Goal: Information Seeking & Learning: Check status

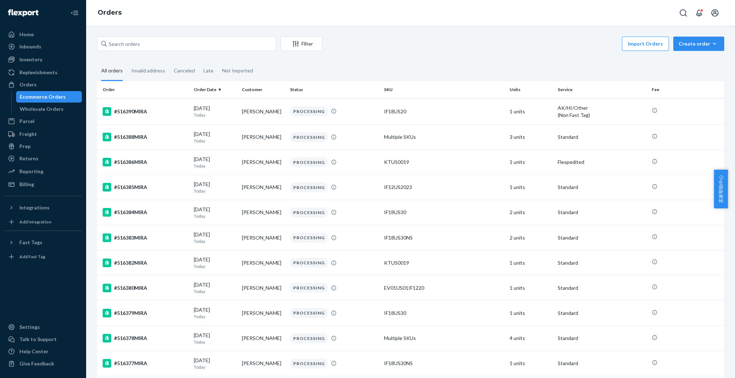
click at [661, 18] on div "Orders" at bounding box center [410, 13] width 649 height 26
click at [33, 37] on div "Home" at bounding box center [43, 34] width 76 height 10
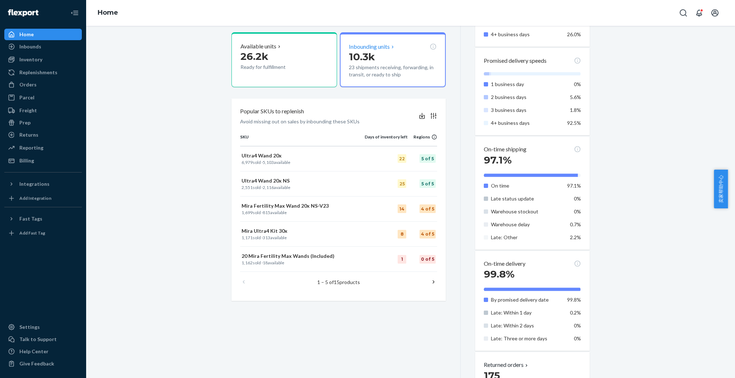
scroll to position [239, 0]
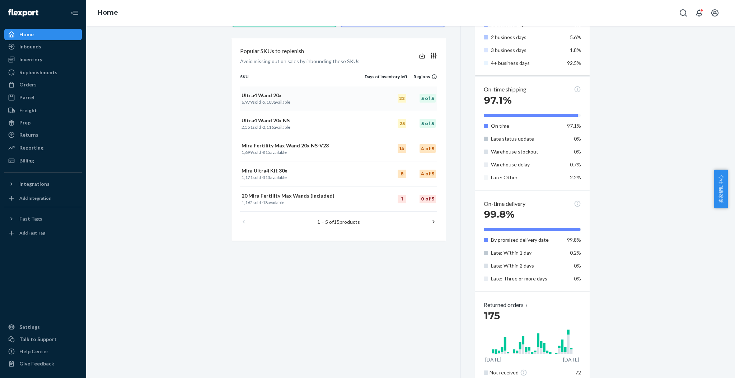
click at [267, 92] on p "Ultra4 Wand 20x" at bounding box center [303, 95] width 122 height 7
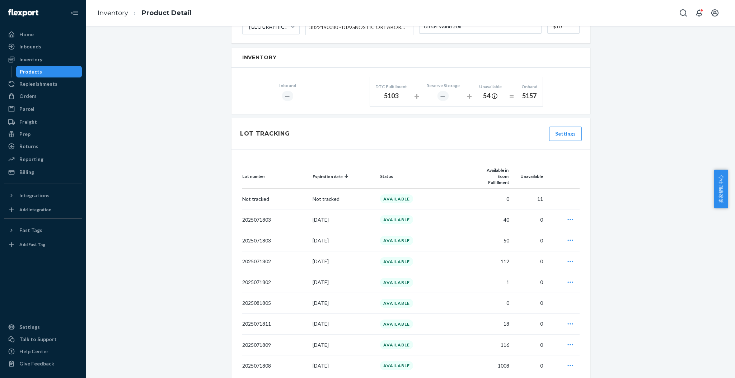
scroll to position [409, 0]
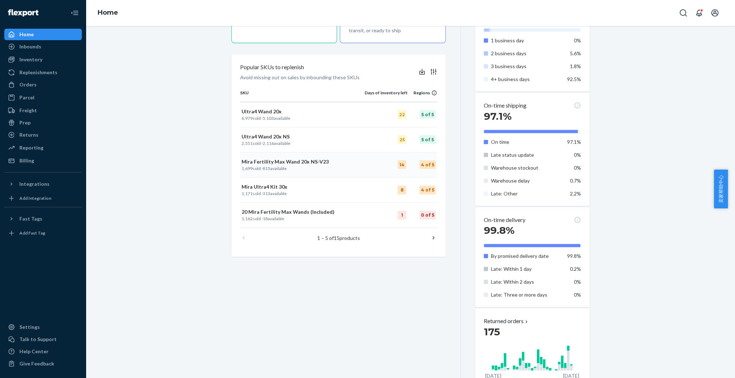
scroll to position [277, 0]
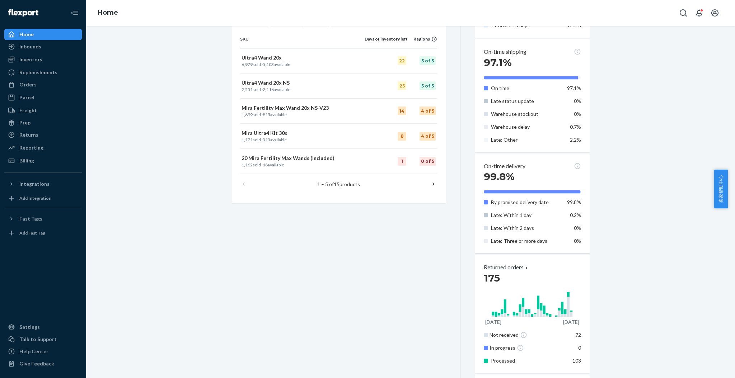
click at [432, 183] on icon at bounding box center [433, 184] width 7 height 7
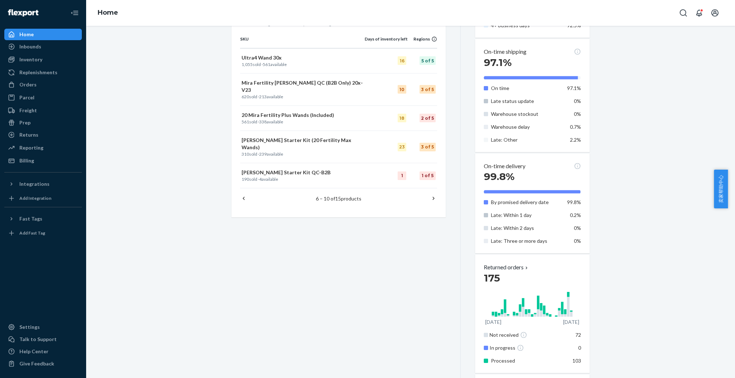
click at [430, 195] on icon at bounding box center [433, 198] width 7 height 7
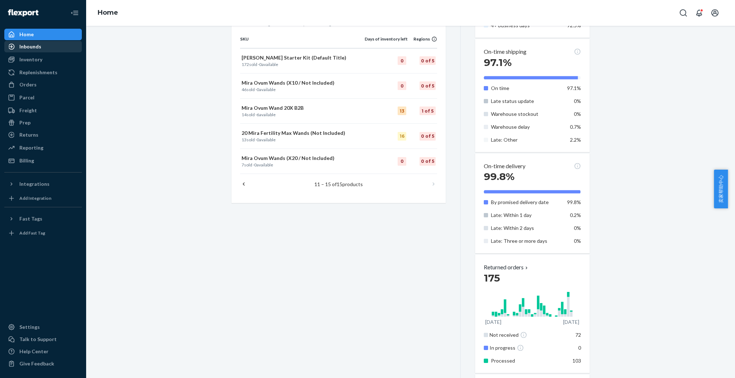
click at [25, 46] on div "Inbounds" at bounding box center [30, 46] width 22 height 7
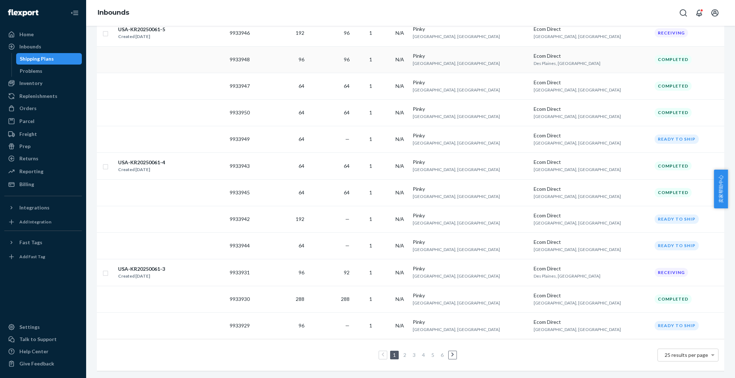
scroll to position [491, 0]
click at [402, 352] on link "2" at bounding box center [405, 355] width 6 height 6
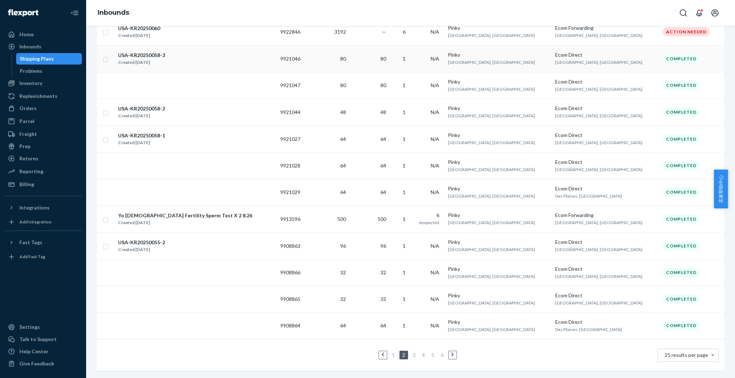
scroll to position [492, 0]
click at [411, 352] on link "3" at bounding box center [414, 355] width 6 height 6
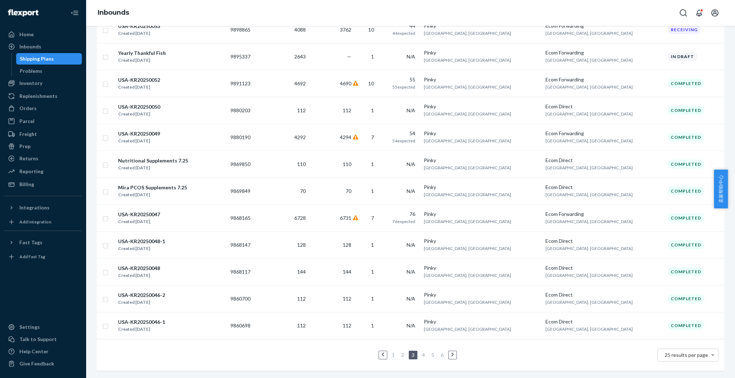
scroll to position [494, 0]
click at [33, 84] on div "Inventory" at bounding box center [30, 83] width 23 height 7
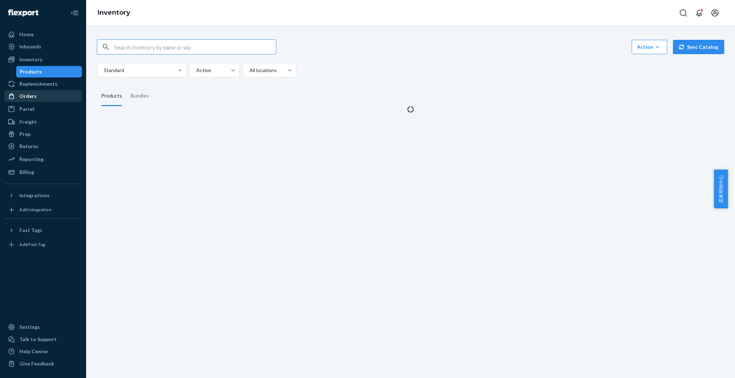
click at [27, 95] on div "Orders" at bounding box center [27, 96] width 17 height 7
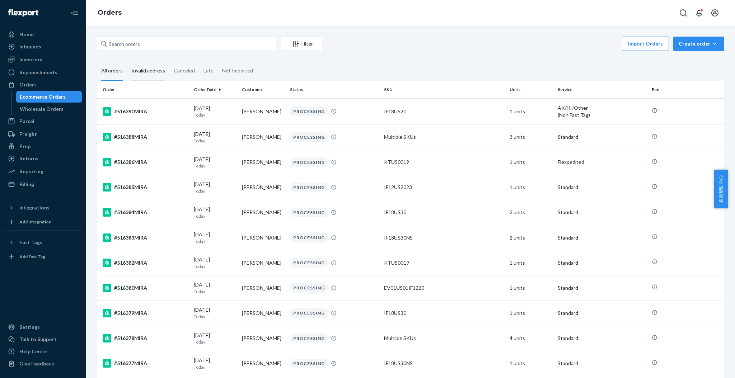
click at [155, 72] on div "Invalid address" at bounding box center [148, 71] width 34 height 20
click at [127, 61] on input "Invalid address" at bounding box center [127, 61] width 0 height 0
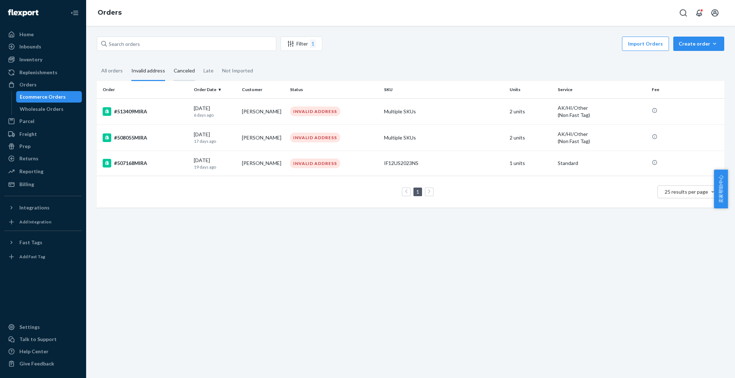
click at [184, 71] on div "Canceled" at bounding box center [184, 71] width 21 height 20
click at [169, 61] on input "Canceled" at bounding box center [169, 61] width 0 height 0
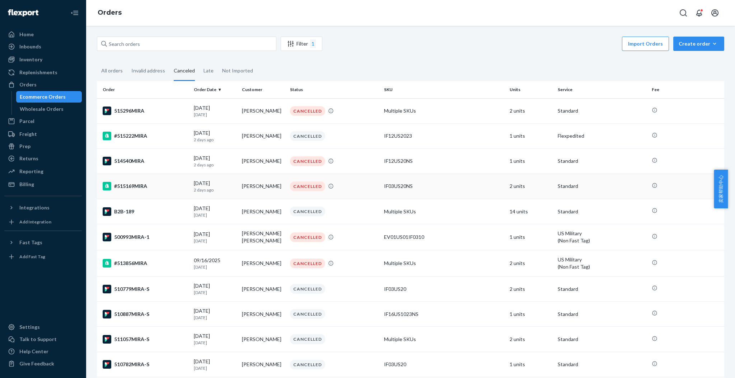
click at [158, 182] on div "#515169MIRA" at bounding box center [145, 186] width 85 height 9
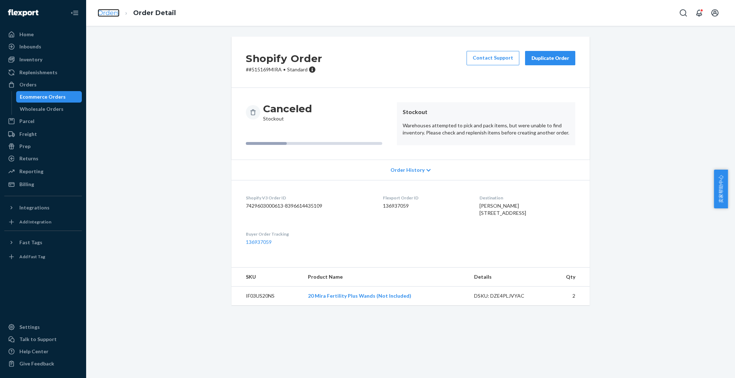
click at [112, 12] on link "Orders" at bounding box center [109, 13] width 22 height 8
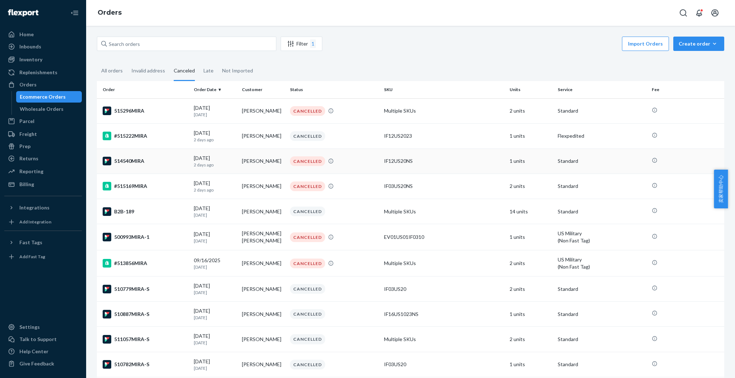
click at [142, 160] on div "514540MIRA" at bounding box center [145, 161] width 85 height 9
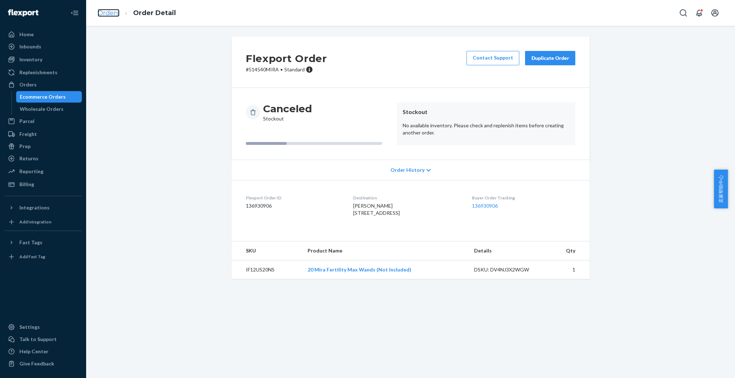
click at [113, 14] on link "Orders" at bounding box center [109, 13] width 22 height 8
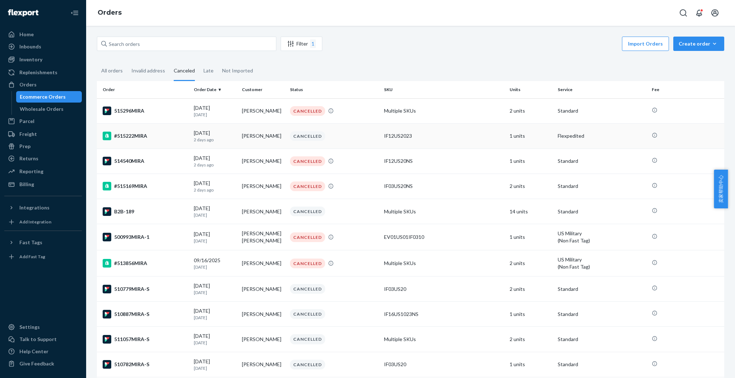
click at [133, 135] on div "#515222MIRA" at bounding box center [145, 136] width 85 height 9
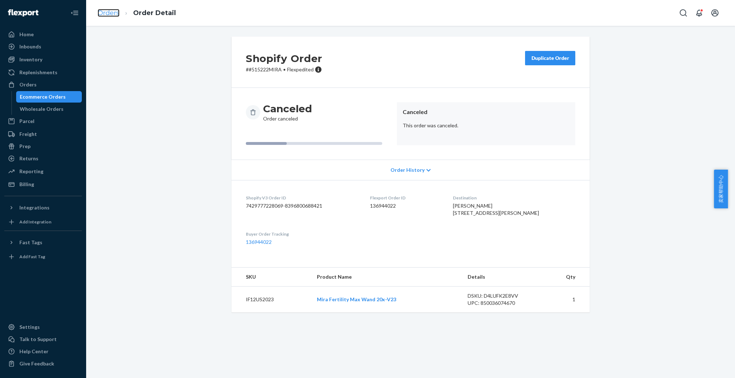
click at [107, 10] on link "Orders" at bounding box center [109, 13] width 22 height 8
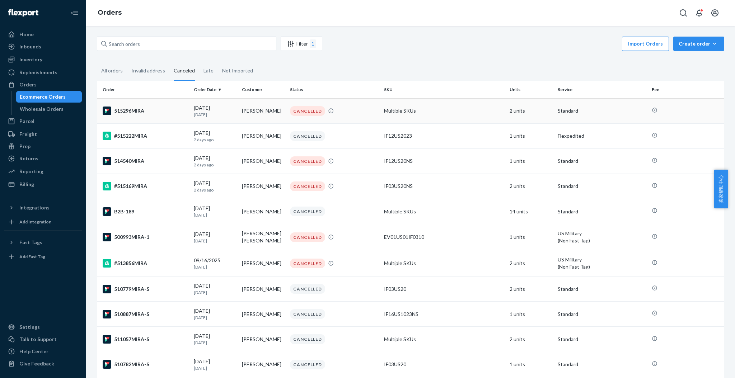
click at [122, 111] on div "515296MIRA" at bounding box center [145, 111] width 85 height 9
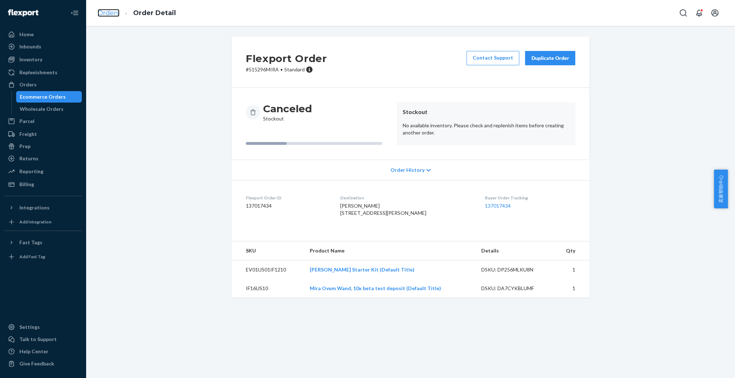
click at [111, 13] on link "Orders" at bounding box center [109, 13] width 22 height 8
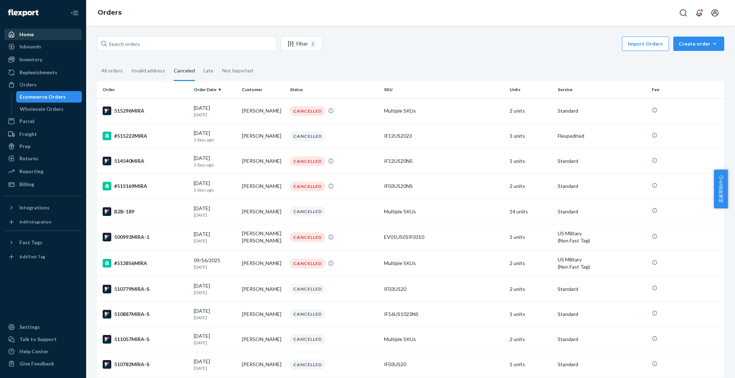
click at [27, 36] on div "Home" at bounding box center [26, 34] width 14 height 7
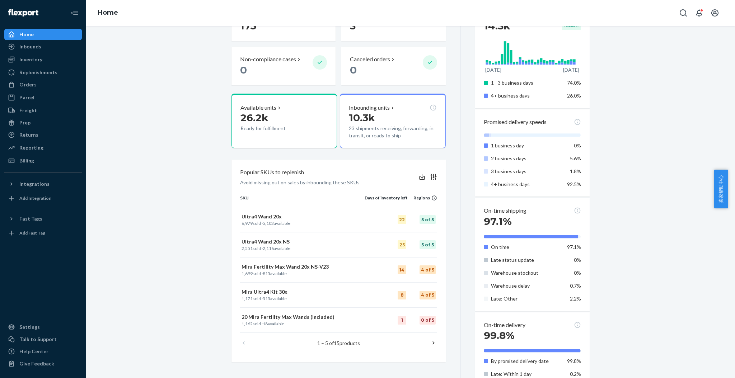
scroll to position [144, 0]
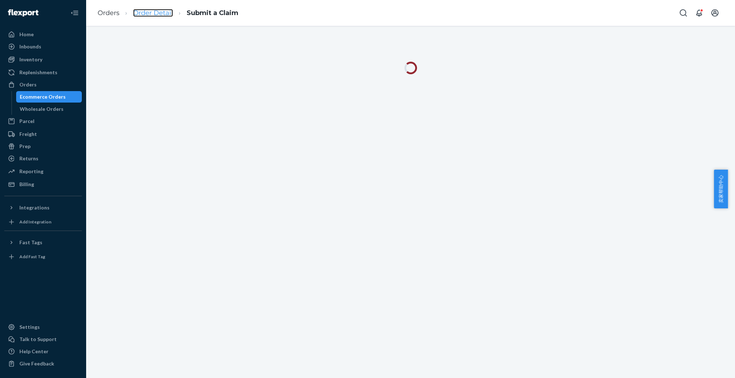
click at [152, 13] on link "Order Detail" at bounding box center [153, 13] width 40 height 8
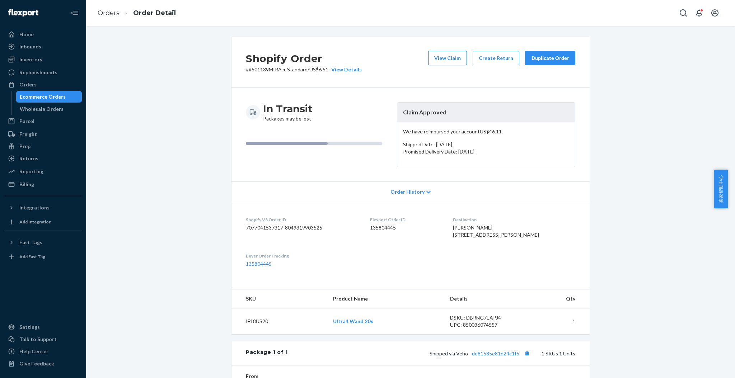
click at [447, 60] on button "View Claim" at bounding box center [447, 58] width 39 height 14
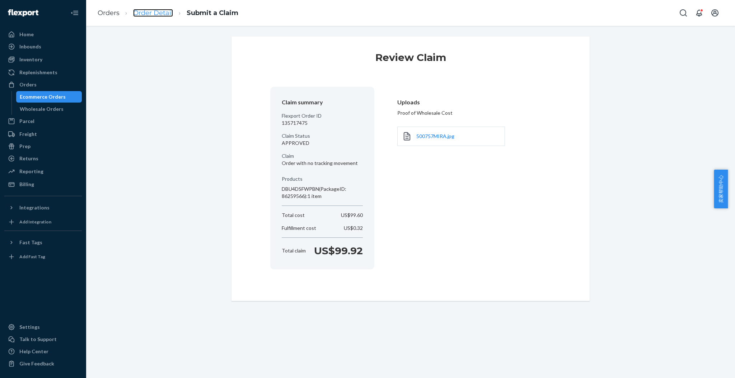
click at [153, 10] on link "Order Detail" at bounding box center [153, 13] width 40 height 8
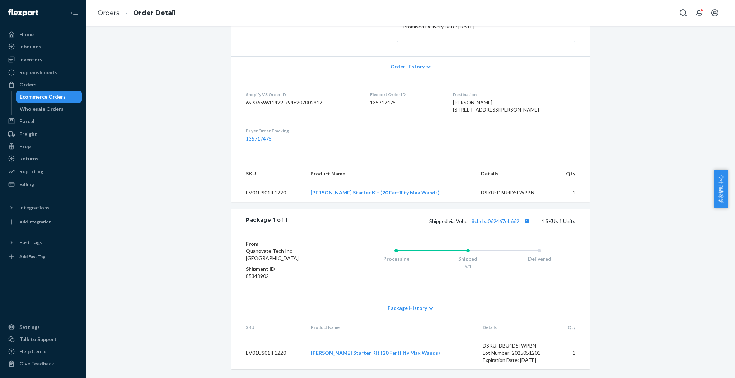
scroll to position [139, 0]
drag, startPoint x: 286, startPoint y: 191, endPoint x: 239, endPoint y: 192, distance: 47.4
click at [239, 192] on td "EV01US01IF1220" at bounding box center [268, 192] width 73 height 19
copy td "EV01US01IF1220"
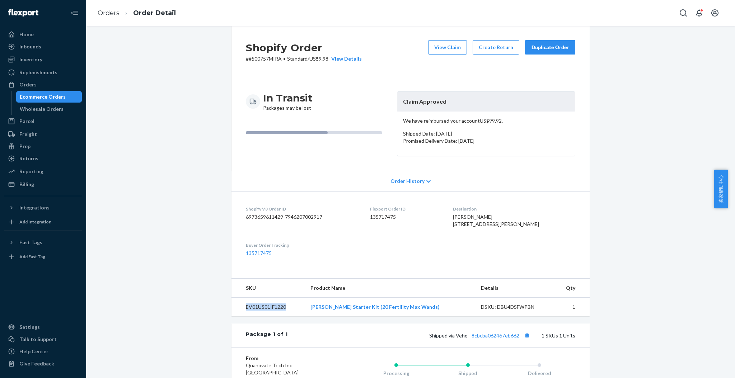
scroll to position [0, 0]
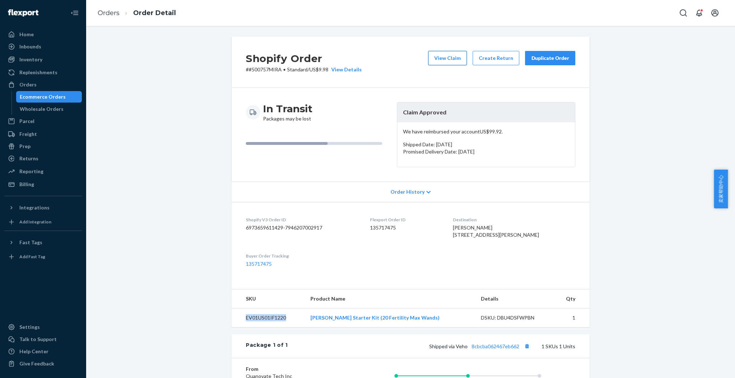
click at [445, 59] on button "View Claim" at bounding box center [447, 58] width 39 height 14
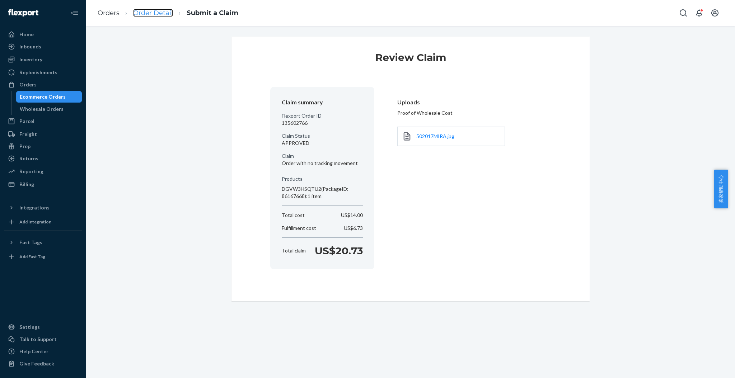
click at [163, 12] on link "Order Detail" at bounding box center [153, 13] width 40 height 8
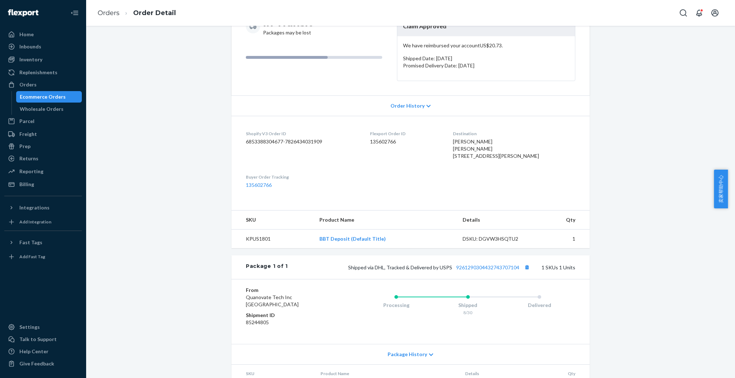
scroll to position [146, 0]
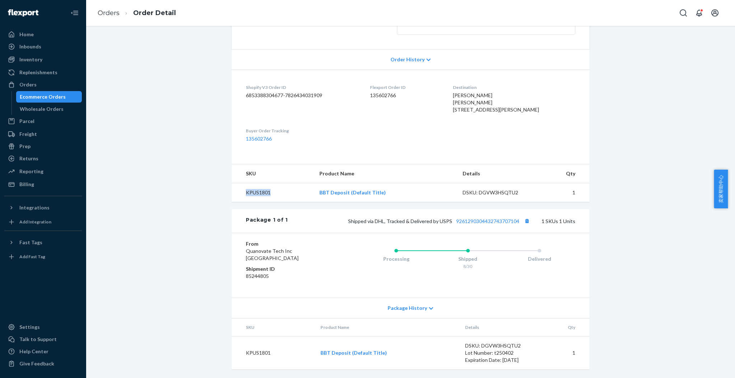
drag, startPoint x: 273, startPoint y: 194, endPoint x: 232, endPoint y: 193, distance: 40.9
click at [232, 193] on td "KPUS1801" at bounding box center [273, 192] width 82 height 19
copy td "KPUS1801"
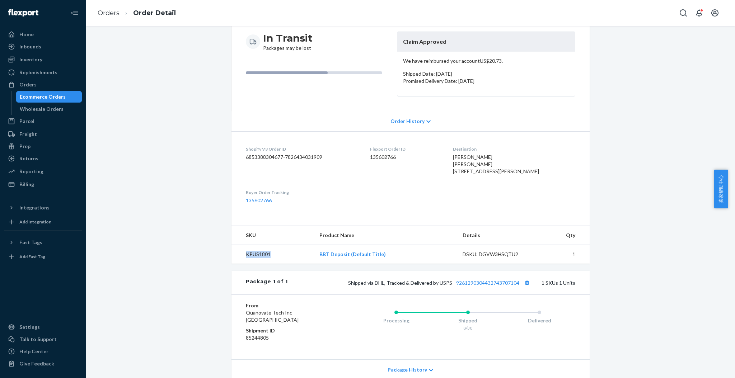
scroll to position [0, 0]
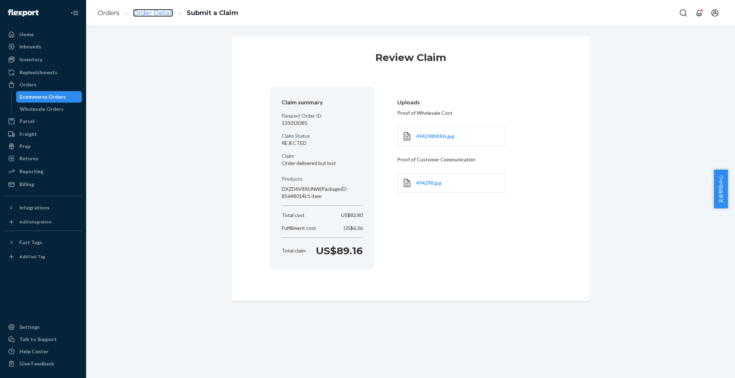
click at [154, 15] on link "Order Detail" at bounding box center [153, 13] width 40 height 8
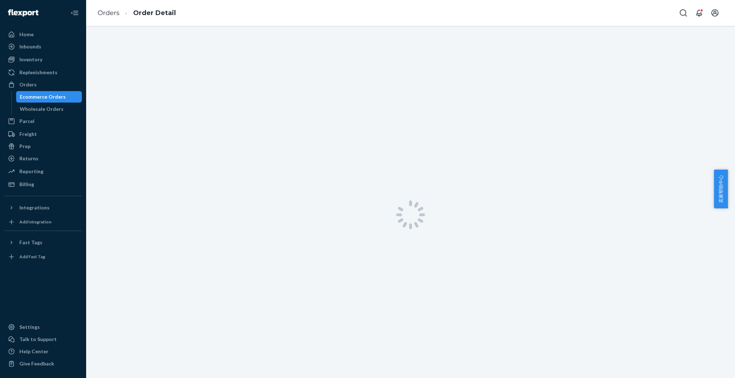
click at [154, 15] on link "Order Detail" at bounding box center [154, 13] width 43 height 8
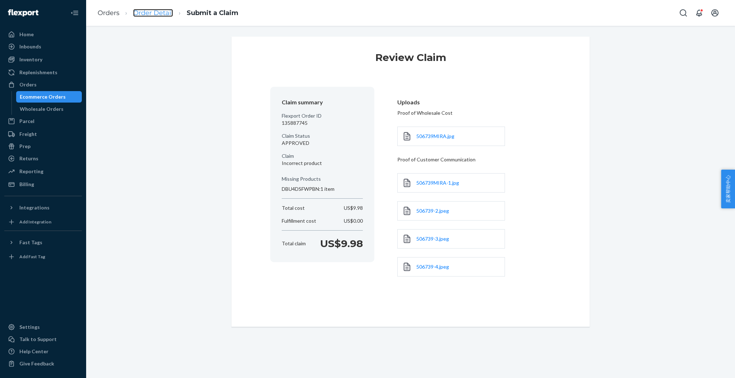
click at [155, 12] on link "Order Detail" at bounding box center [153, 13] width 40 height 8
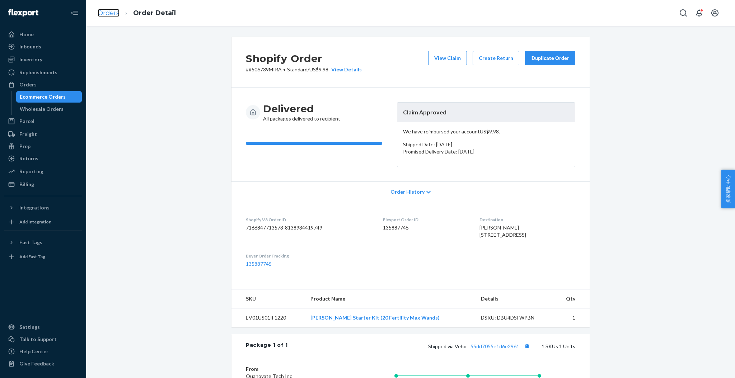
click at [108, 14] on link "Orders" at bounding box center [109, 13] width 22 height 8
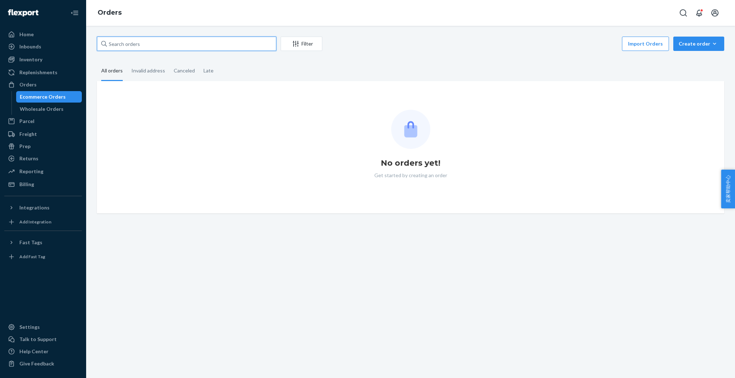
click at [141, 44] on input "text" at bounding box center [186, 44] width 179 height 14
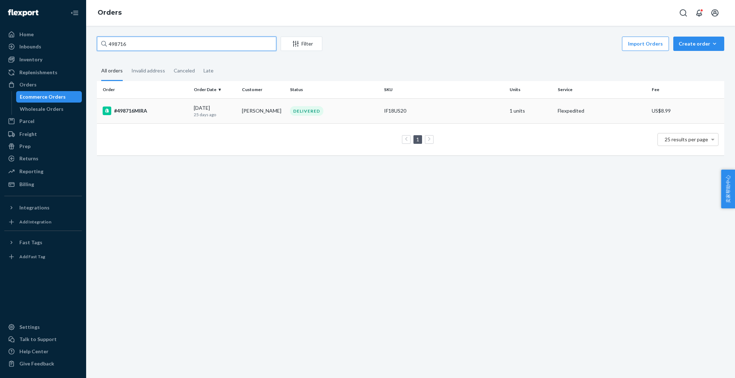
type input "498716"
click at [148, 111] on div "#498716MIRA" at bounding box center [145, 111] width 85 height 9
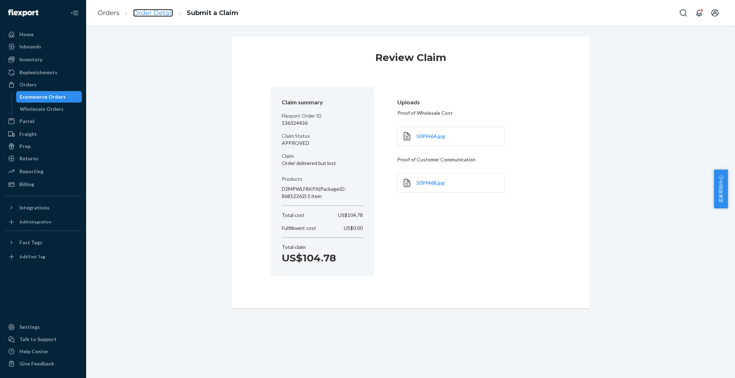
click at [155, 13] on link "Order Detail" at bounding box center [153, 13] width 40 height 8
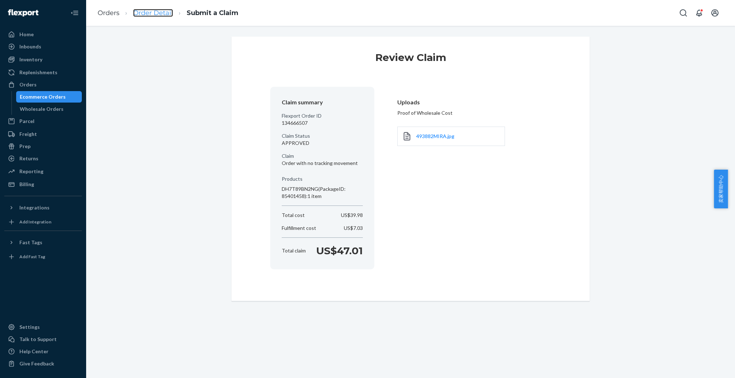
click at [158, 15] on link "Order Detail" at bounding box center [153, 13] width 40 height 8
click at [158, 10] on link "Order Detail" at bounding box center [153, 13] width 40 height 8
click at [150, 14] on link "Order Detail" at bounding box center [153, 13] width 40 height 8
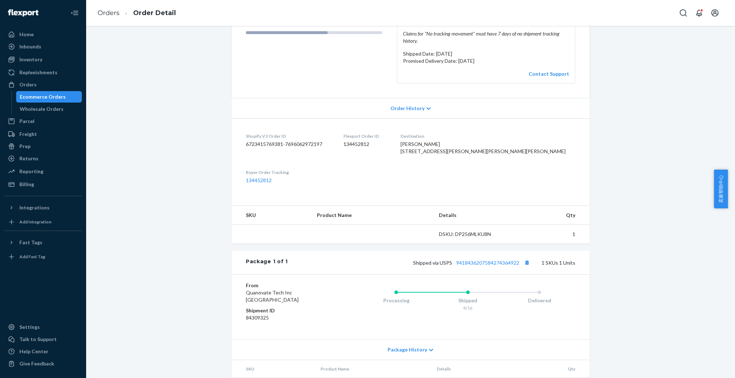
scroll to position [174, 0]
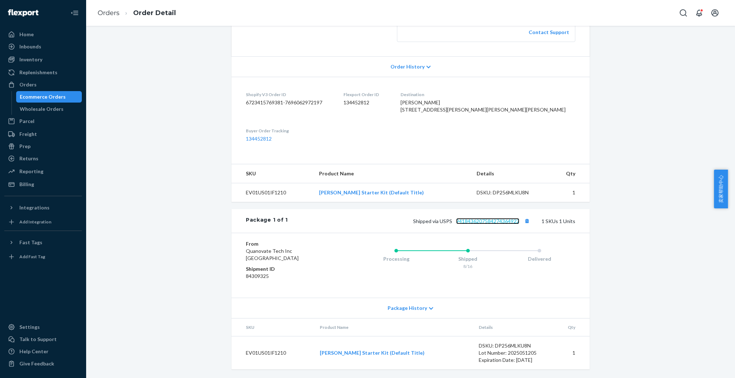
click at [480, 221] on link "9418436207584274364922" at bounding box center [487, 221] width 63 height 6
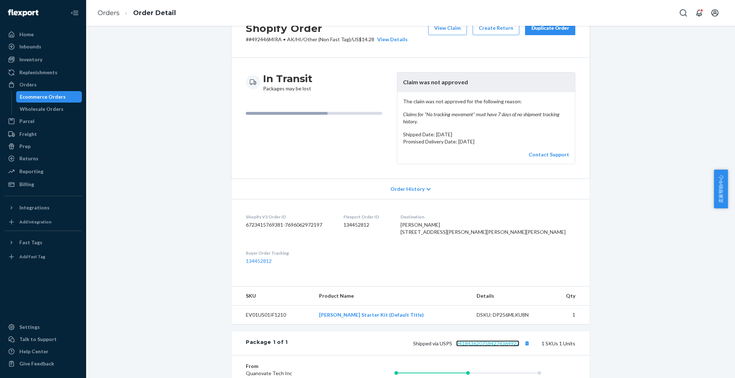
scroll to position [0, 0]
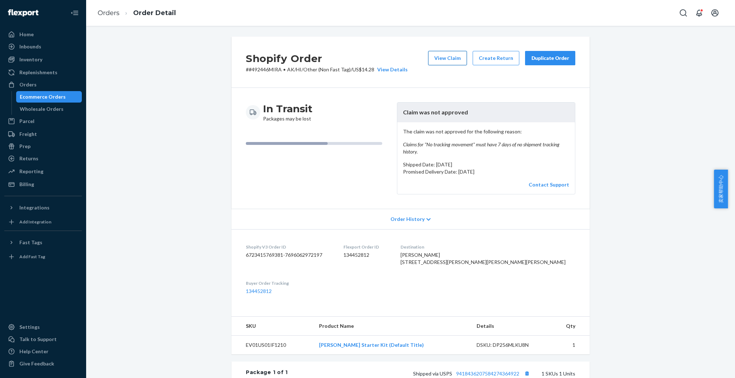
click at [438, 54] on button "View Claim" at bounding box center [447, 58] width 39 height 14
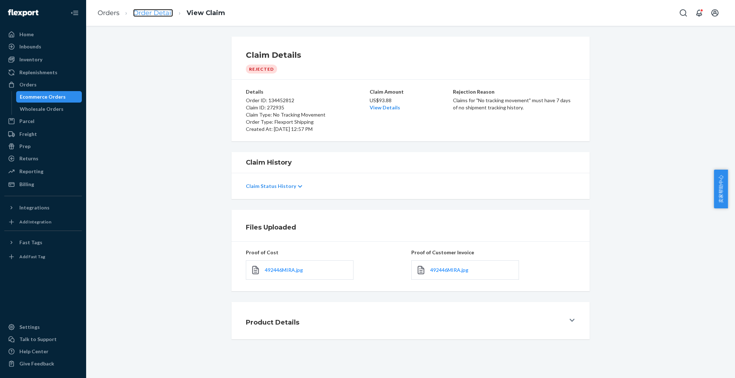
click at [163, 13] on link "Order Detail" at bounding box center [153, 13] width 40 height 8
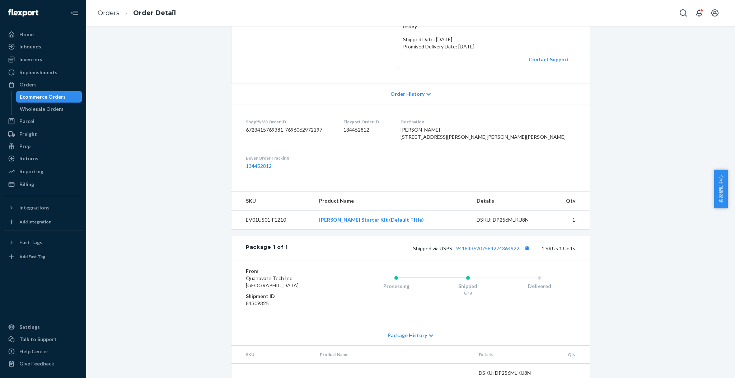
scroll to position [126, 0]
drag, startPoint x: 290, startPoint y: 244, endPoint x: 240, endPoint y: 244, distance: 49.5
click at [240, 229] on td "EV01US01IF1210" at bounding box center [273, 219] width 82 height 19
copy td "EV01US01IF1210"
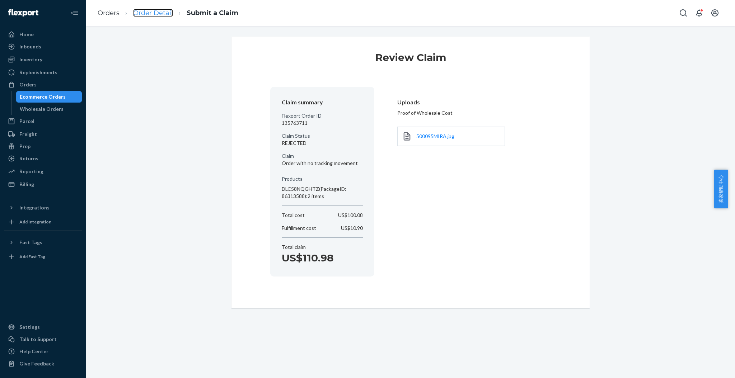
click at [152, 13] on link "Order Detail" at bounding box center [153, 13] width 40 height 8
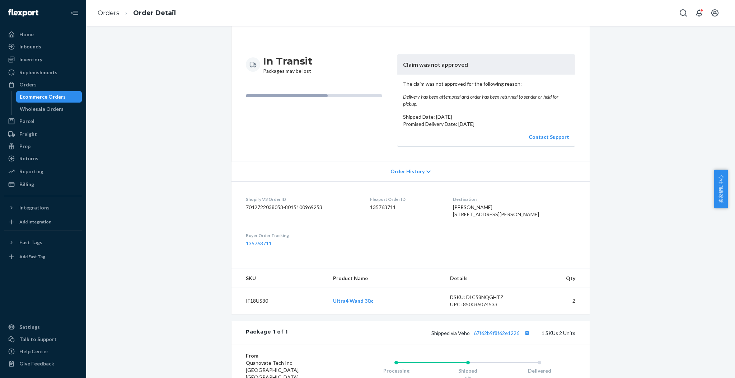
scroll to position [144, 0]
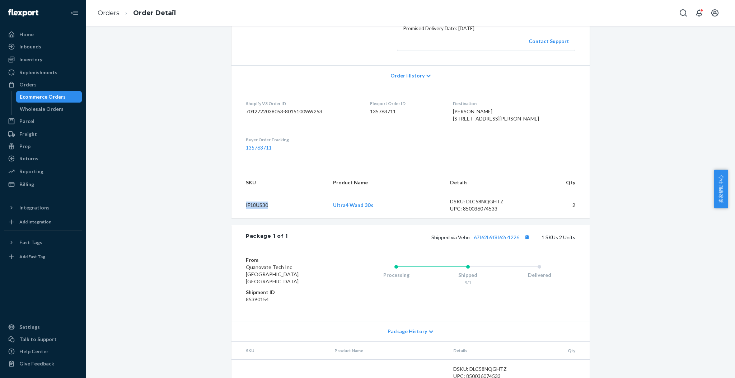
drag, startPoint x: 268, startPoint y: 219, endPoint x: 238, endPoint y: 221, distance: 29.9
click at [238, 219] on td "IF18US30" at bounding box center [280, 205] width 96 height 26
copy td "IF18US30"
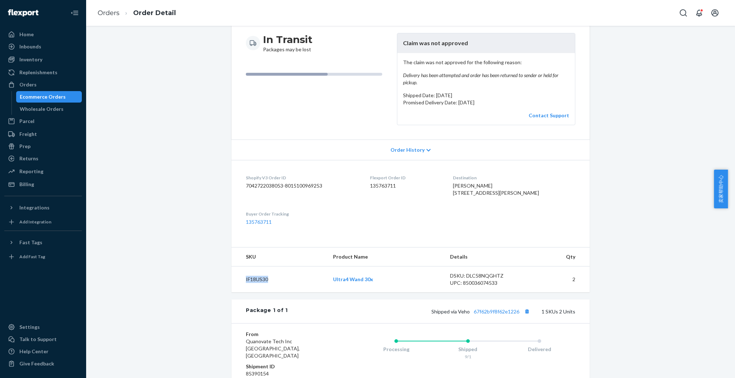
scroll to position [48, 0]
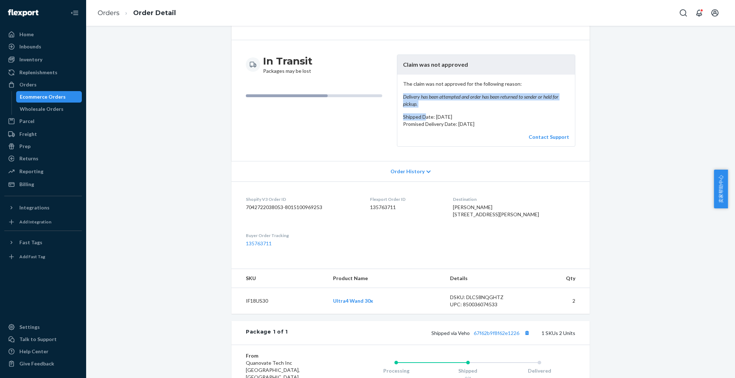
drag, startPoint x: 420, startPoint y: 109, endPoint x: 393, endPoint y: 100, distance: 28.7
click at [397, 100] on article "Claim was not approved The claim was not approved for the following reason: Del…" at bounding box center [486, 101] width 178 height 92
copy div "Delivery has been attempted and order has been returned to sender or held for p…"
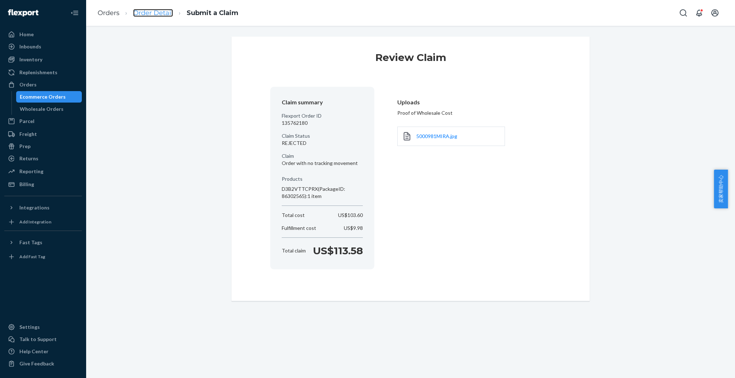
click at [160, 13] on link "Order Detail" at bounding box center [153, 13] width 40 height 8
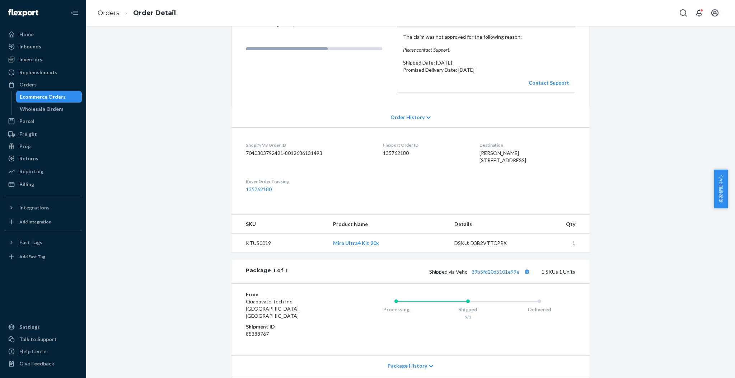
scroll to position [95, 0]
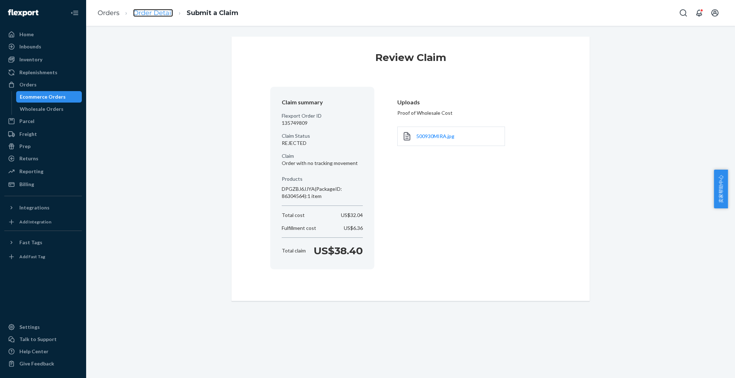
click at [164, 15] on link "Order Detail" at bounding box center [153, 13] width 40 height 8
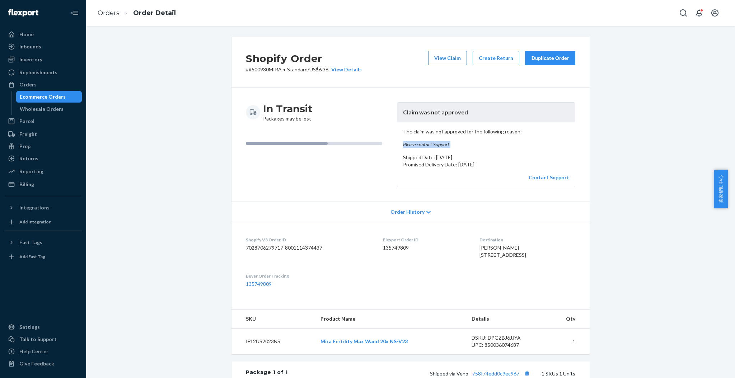
drag, startPoint x: 450, startPoint y: 144, endPoint x: 399, endPoint y: 140, distance: 51.5
click at [399, 140] on div "The claim was not approved for the following reason: Please contact Support. Sh…" at bounding box center [486, 154] width 178 height 65
copy em "Please contact Support."
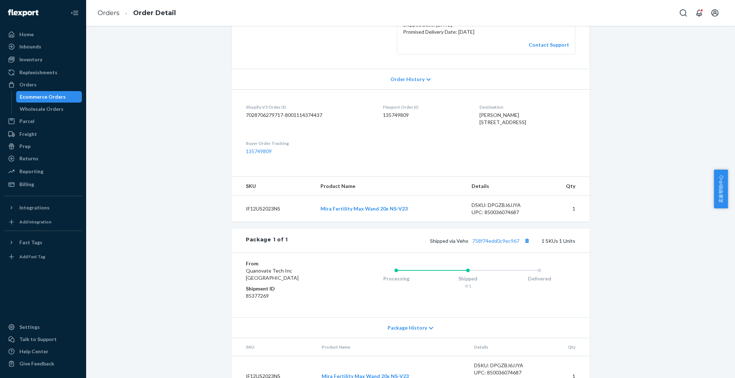
scroll to position [144, 0]
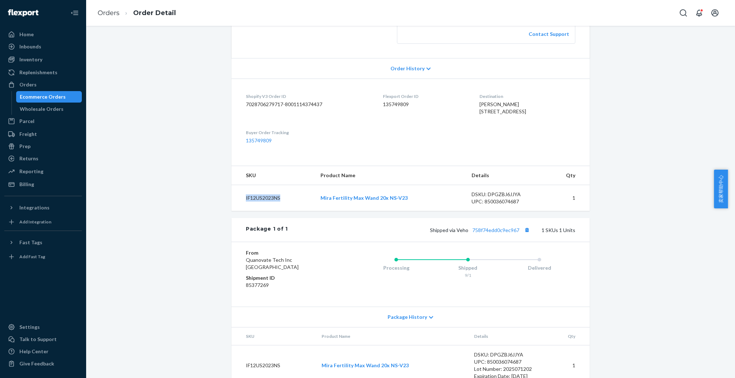
drag, startPoint x: 279, startPoint y: 211, endPoint x: 237, endPoint y: 212, distance: 42.0
click at [237, 211] on td "IF12US2023NS" at bounding box center [273, 198] width 83 height 26
copy td "IF12US2023NS"
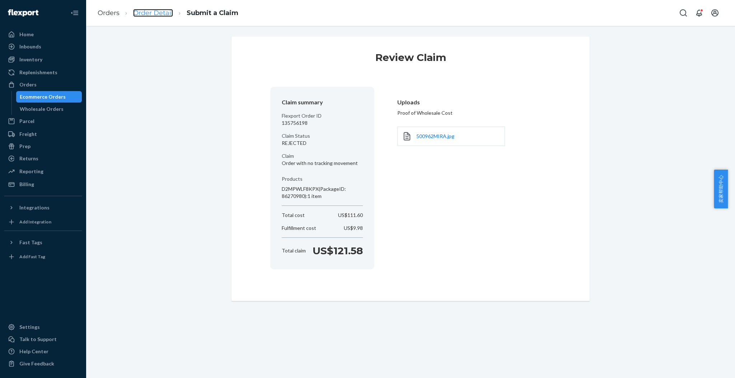
click at [159, 13] on link "Order Detail" at bounding box center [153, 13] width 40 height 8
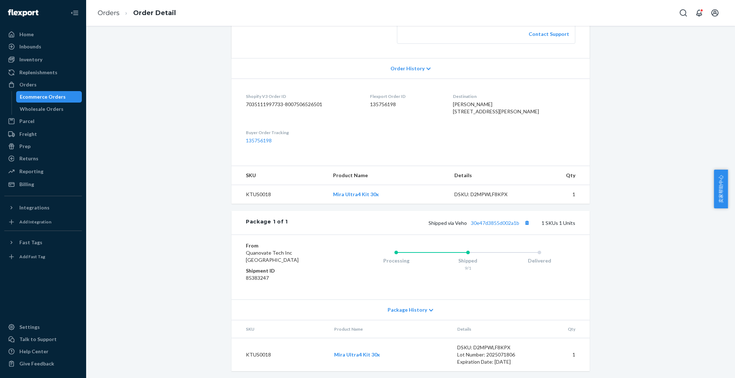
scroll to position [159, 0]
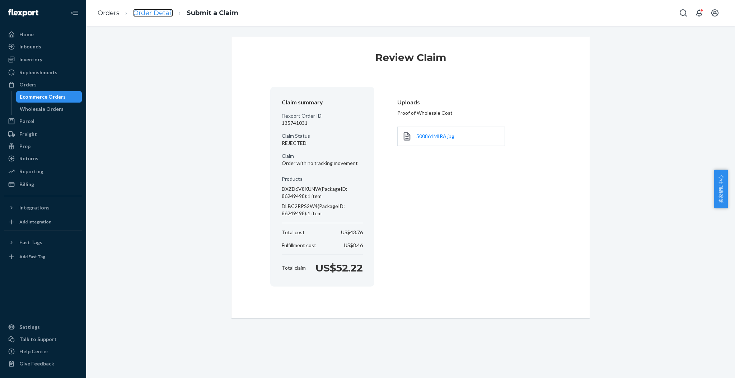
click at [158, 15] on link "Order Detail" at bounding box center [153, 13] width 40 height 8
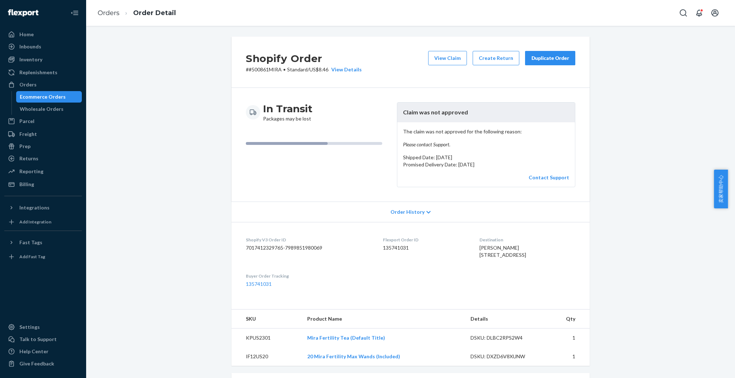
scroll to position [144, 0]
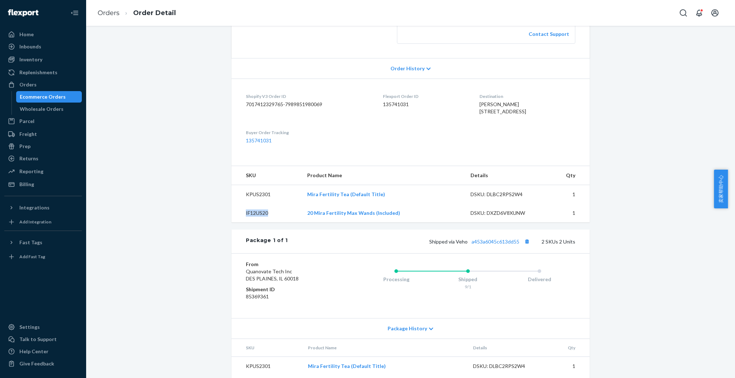
drag, startPoint x: 267, startPoint y: 227, endPoint x: 238, endPoint y: 228, distance: 29.8
click at [238, 223] on td "IF12US20" at bounding box center [267, 213] width 70 height 19
copy td "IF12US20"
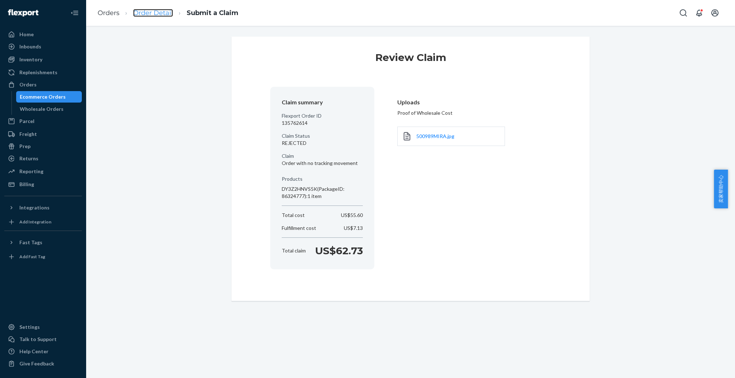
click at [141, 14] on link "Order Detail" at bounding box center [153, 13] width 40 height 8
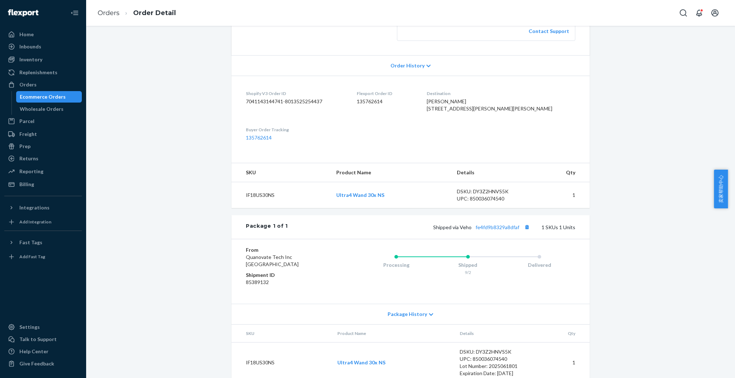
scroll to position [181, 0]
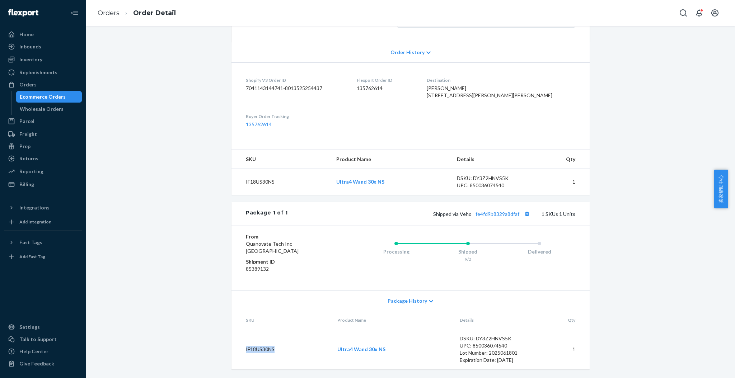
drag, startPoint x: 269, startPoint y: 350, endPoint x: 242, endPoint y: 349, distance: 27.0
click at [242, 349] on td "IF18US30NS" at bounding box center [282, 349] width 100 height 41
copy td "IF18US30NS"
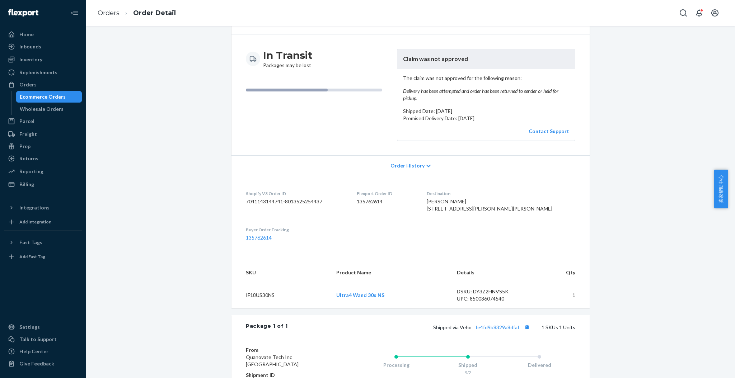
scroll to position [37, 0]
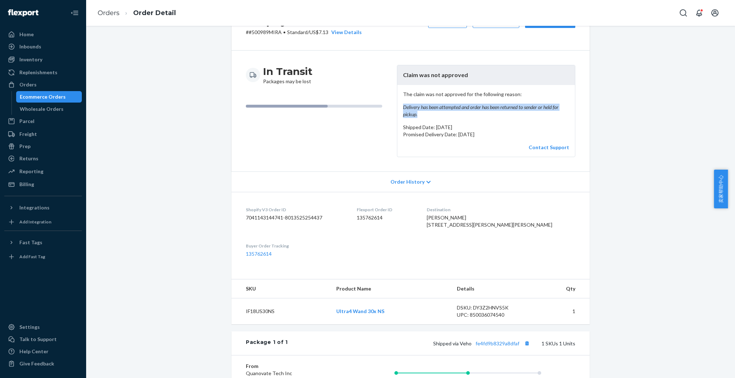
drag, startPoint x: 415, startPoint y: 117, endPoint x: 396, endPoint y: 109, distance: 20.1
click at [397, 109] on div "The claim was not approved for the following reason: [PERSON_NAME] has been att…" at bounding box center [486, 121] width 178 height 72
copy em "Delivery has been attempted and order has been returned to sender or held for p…"
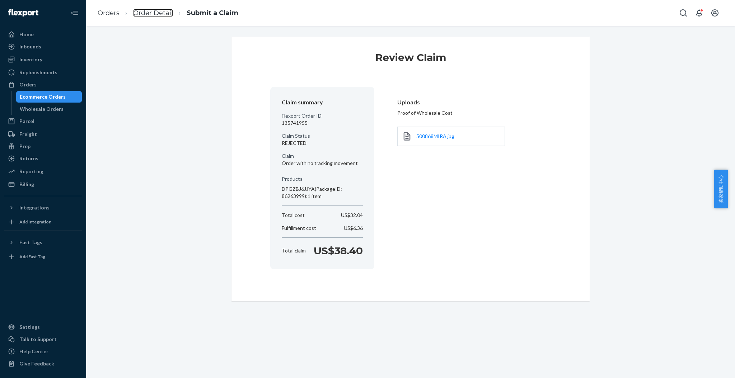
click at [157, 10] on link "Order Detail" at bounding box center [153, 13] width 40 height 8
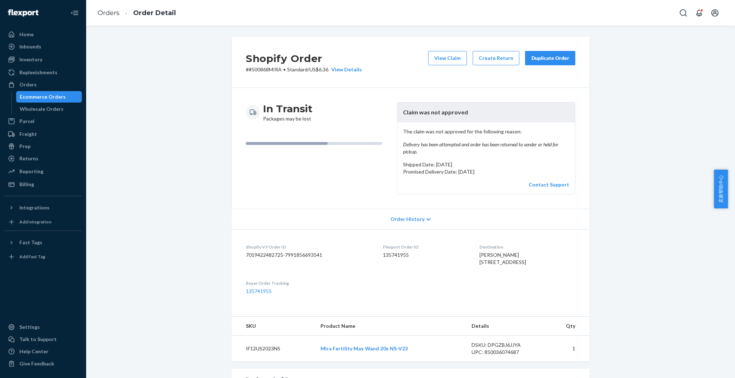
click at [418, 154] on em "Delivery has been attempted and order has been returned to sender or held for p…" at bounding box center [486, 148] width 166 height 14
drag, startPoint x: 415, startPoint y: 150, endPoint x: 381, endPoint y: 143, distance: 34.4
click at [381, 143] on div "In Transit Packages may be lost Claim was not approved The claim was not approv…" at bounding box center [410, 148] width 329 height 92
drag, startPoint x: 413, startPoint y: 153, endPoint x: 397, endPoint y: 146, distance: 17.7
click at [397, 146] on div "The claim was not approved for the following reason: [PERSON_NAME] has been att…" at bounding box center [486, 158] width 178 height 72
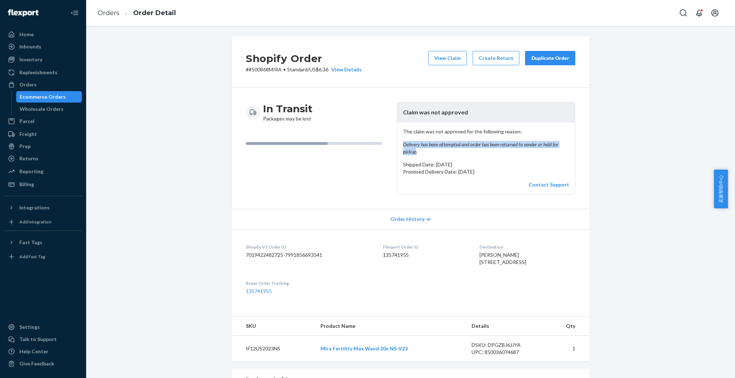
copy em "Delivery has been attempted and order has been returned to sender or held for p…"
click at [108, 14] on link "Orders" at bounding box center [109, 13] width 22 height 8
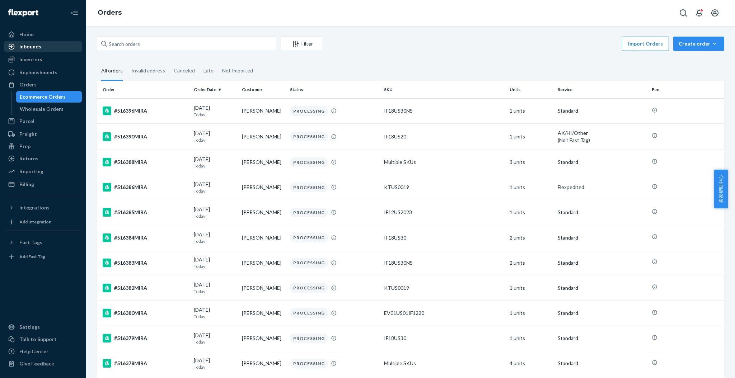
click at [30, 47] on div "Inbounds" at bounding box center [30, 46] width 22 height 7
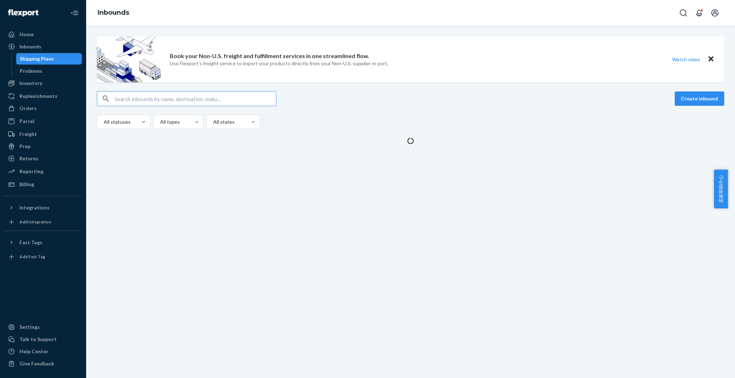
click at [175, 101] on input "text" at bounding box center [195, 99] width 162 height 14
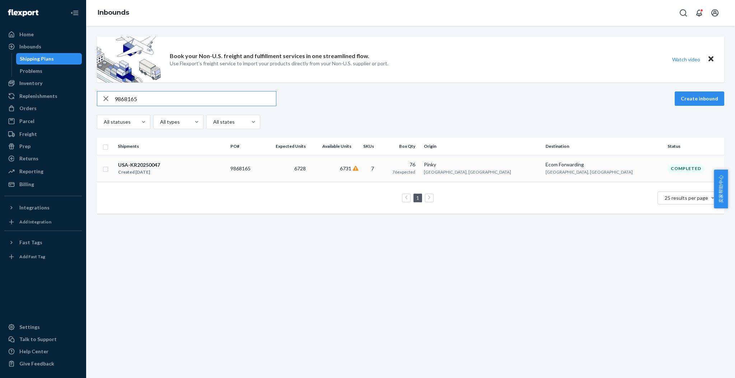
type input "9868165"
click at [183, 166] on div "USA-KR20250047 Created [DATE]" at bounding box center [171, 168] width 107 height 15
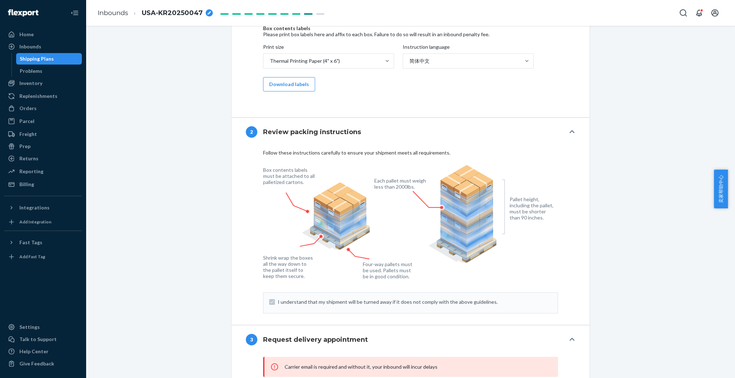
scroll to position [504, 0]
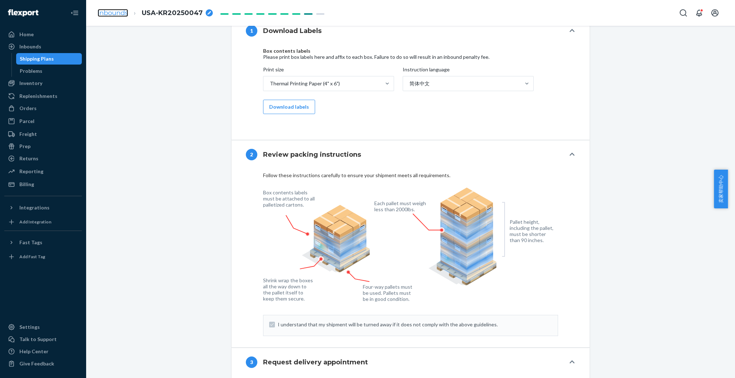
click at [111, 11] on link "Inbounds" at bounding box center [113, 13] width 31 height 8
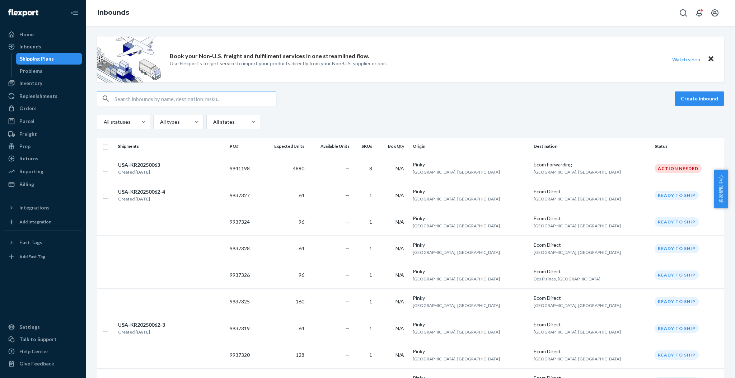
click at [145, 92] on input "text" at bounding box center [195, 99] width 162 height 14
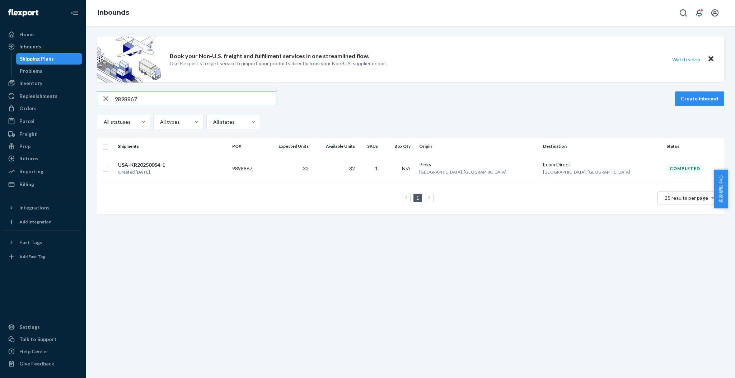
type input "9898867"
